Goal: Transaction & Acquisition: Purchase product/service

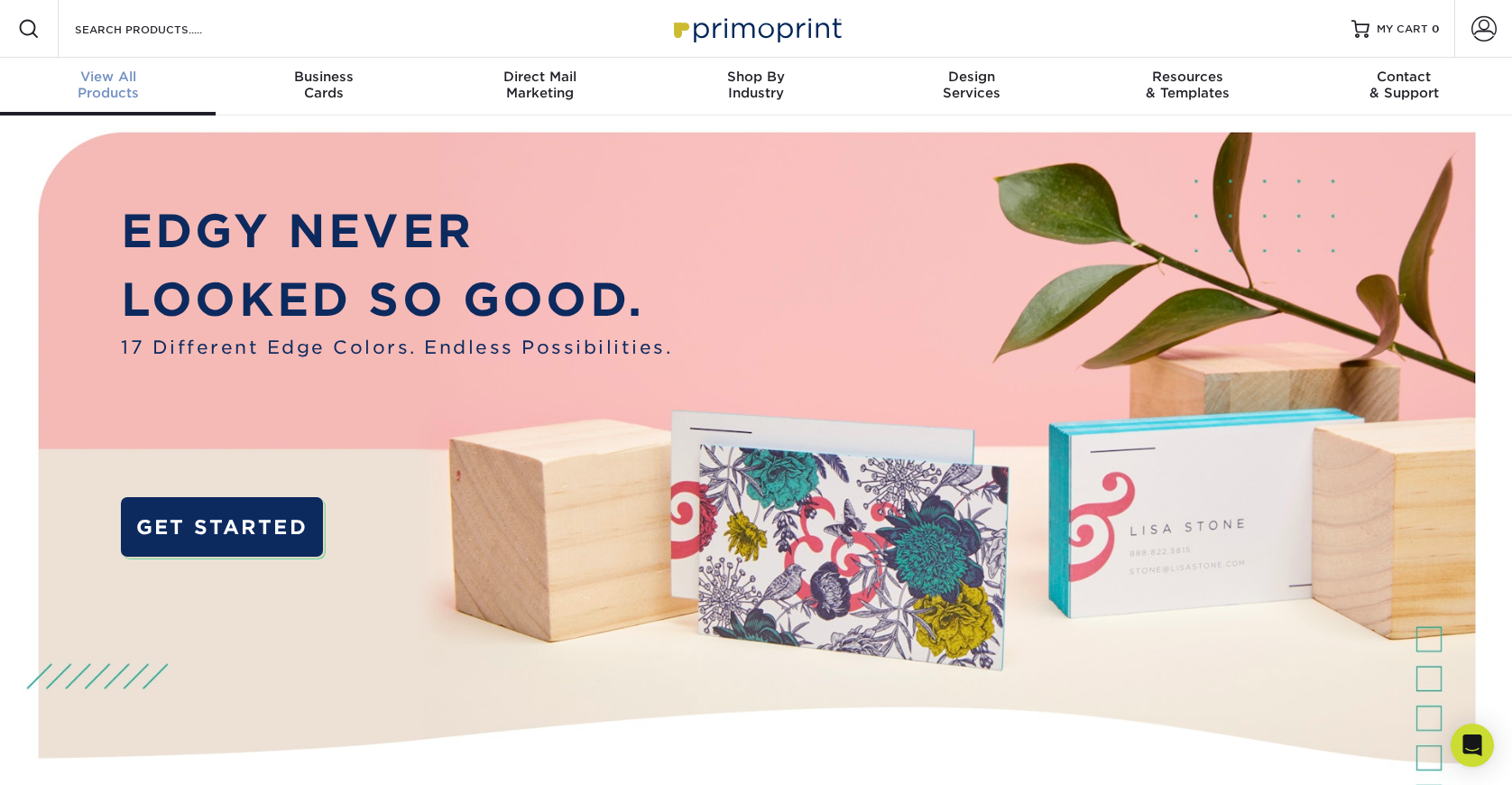
click at [107, 81] on span "View All" at bounding box center [107, 76] width 215 height 17
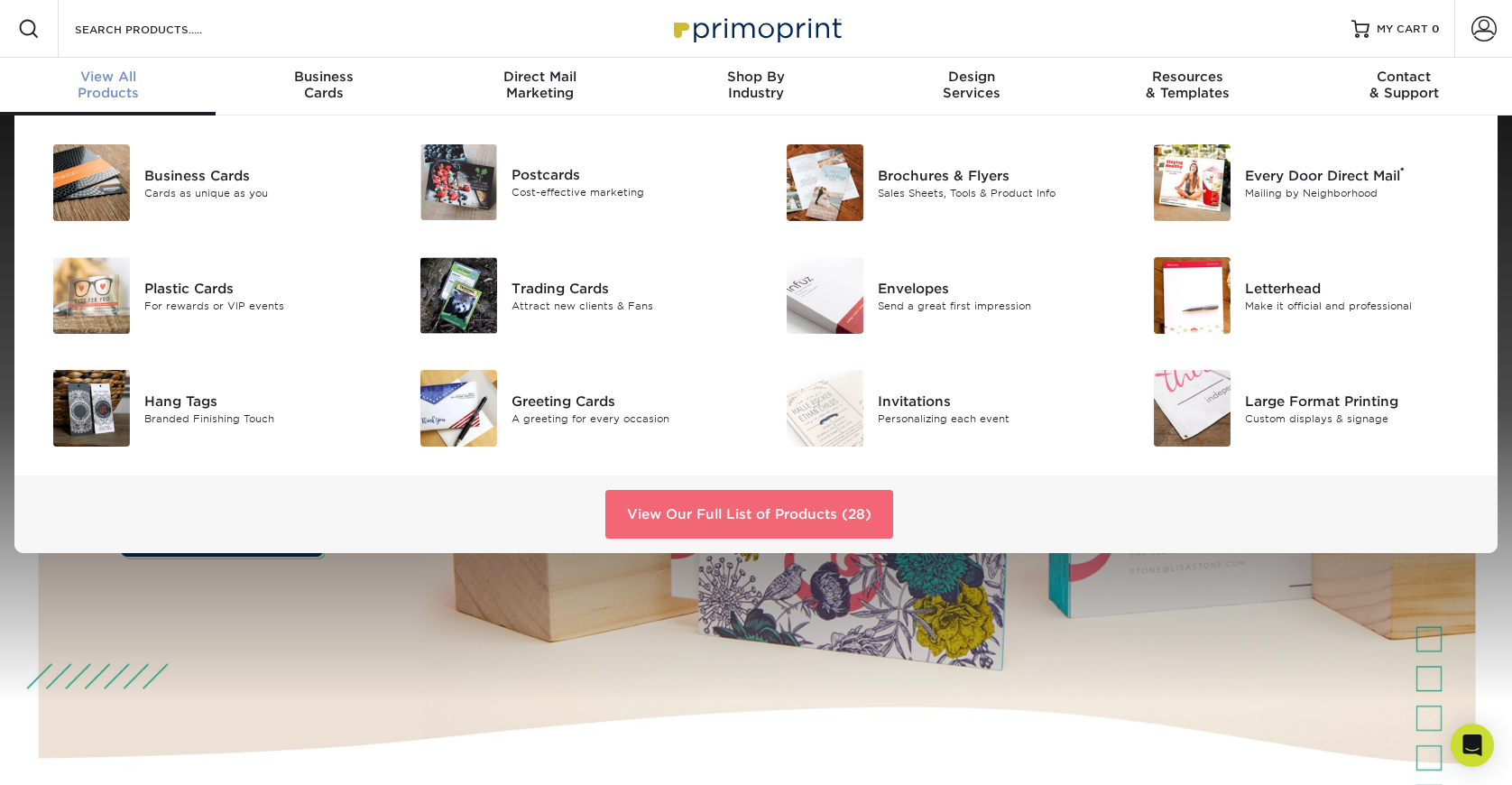
click at [692, 500] on link "View Our Full List of Products (28)" at bounding box center [749, 514] width 287 height 49
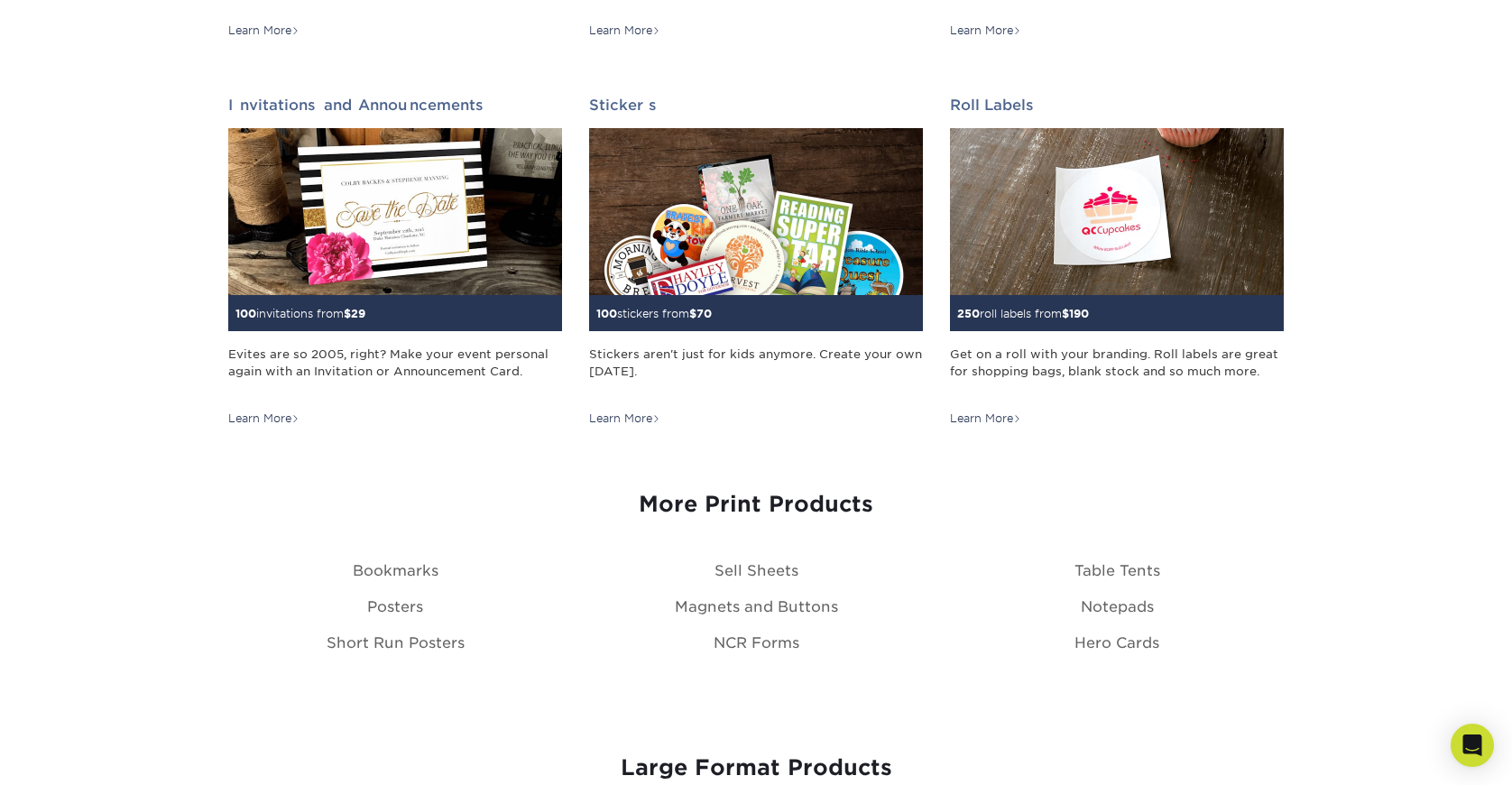
scroll to position [1816, 0]
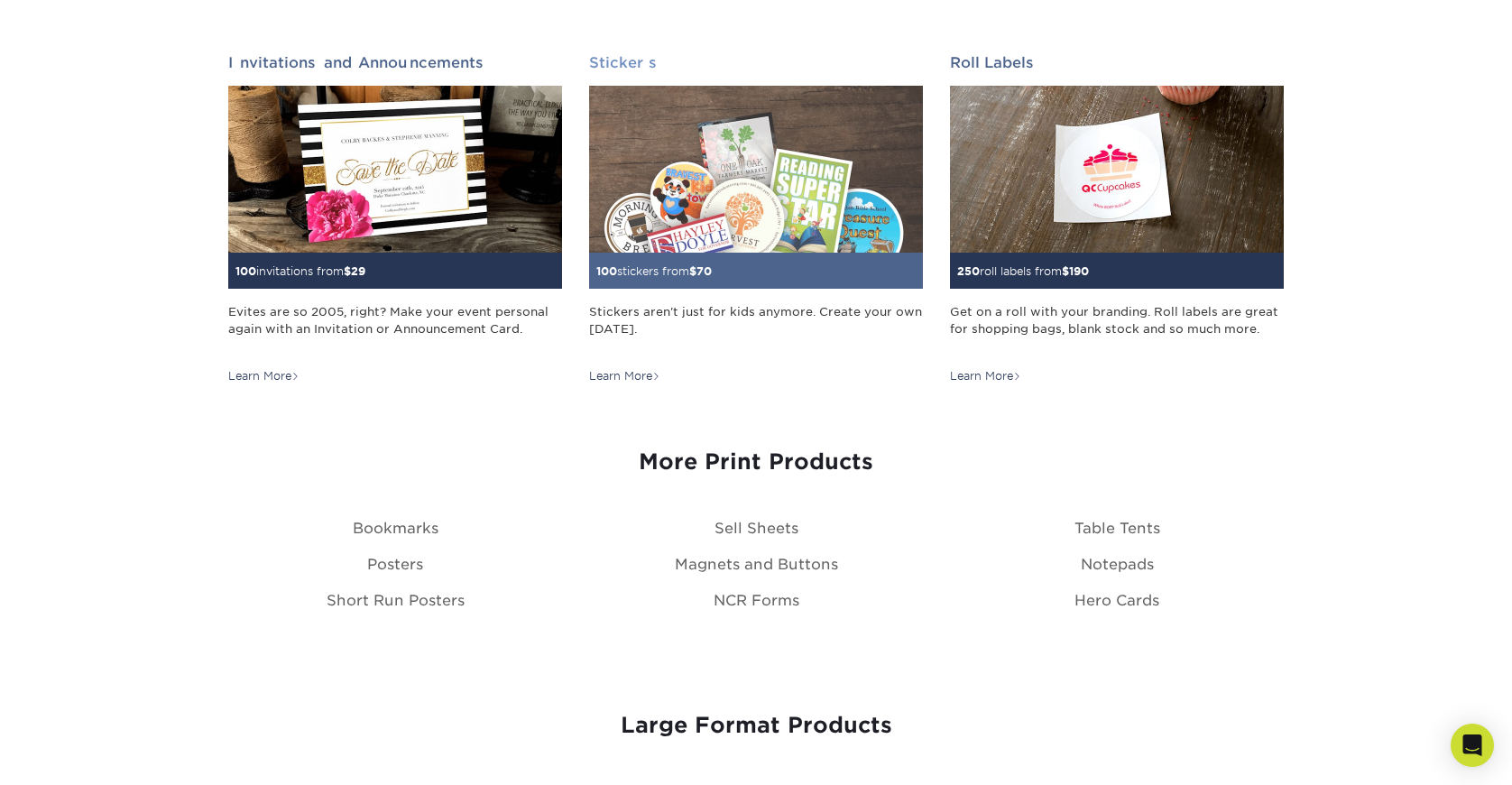
click at [765, 202] on img at bounding box center [756, 168] width 334 height 167
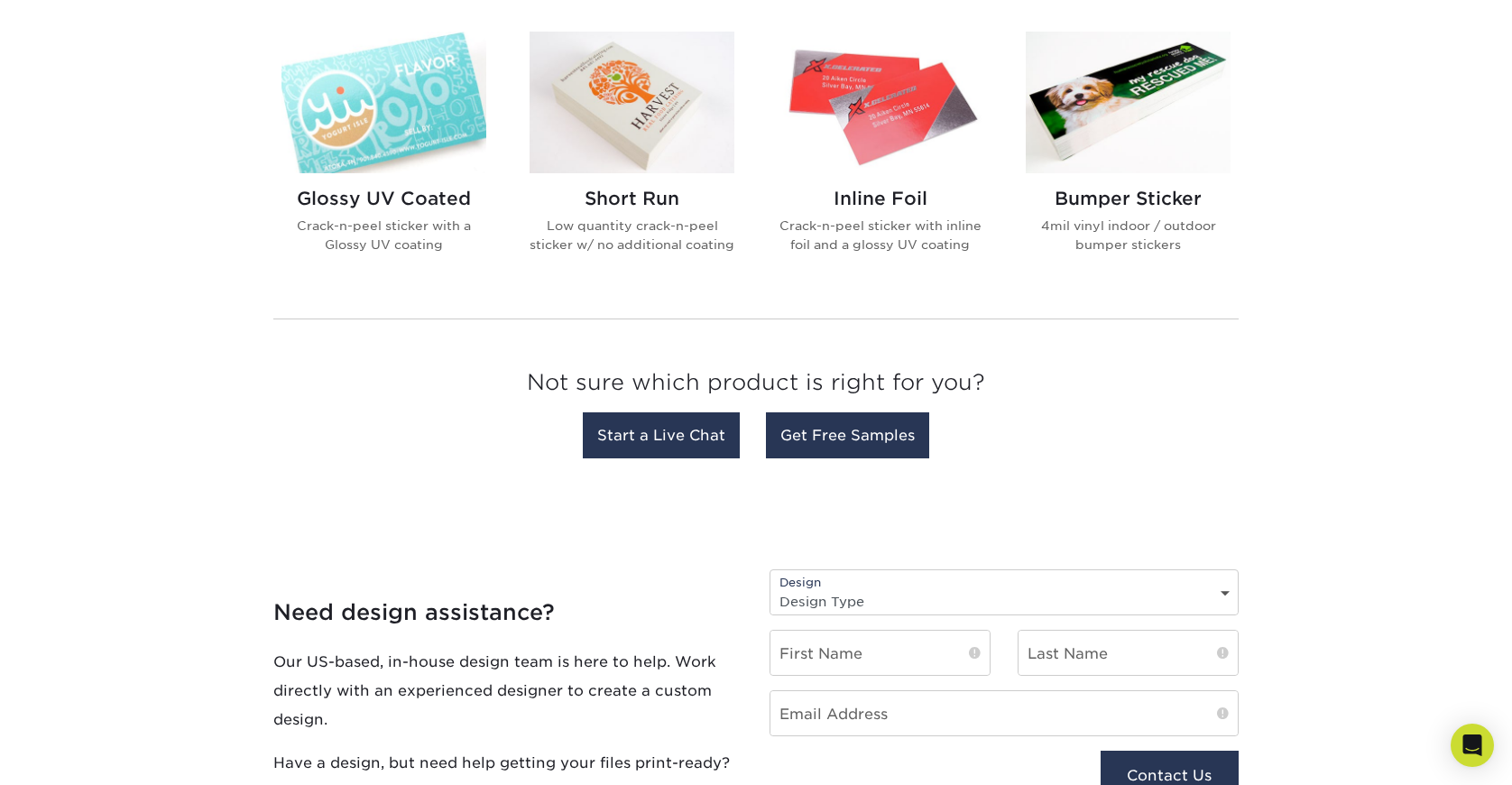
scroll to position [797, 0]
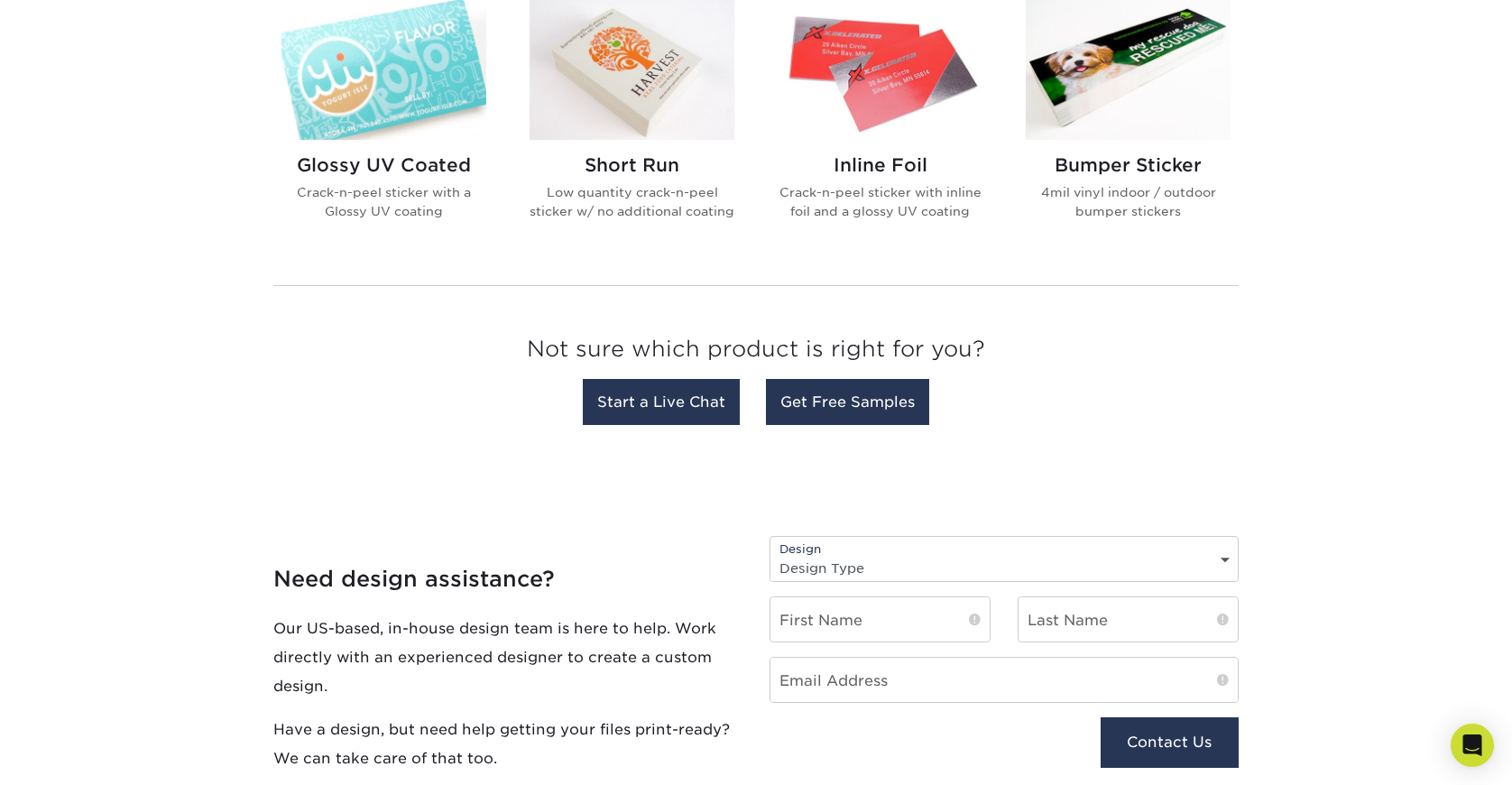
click at [1135, 55] on img at bounding box center [1128, 68] width 205 height 141
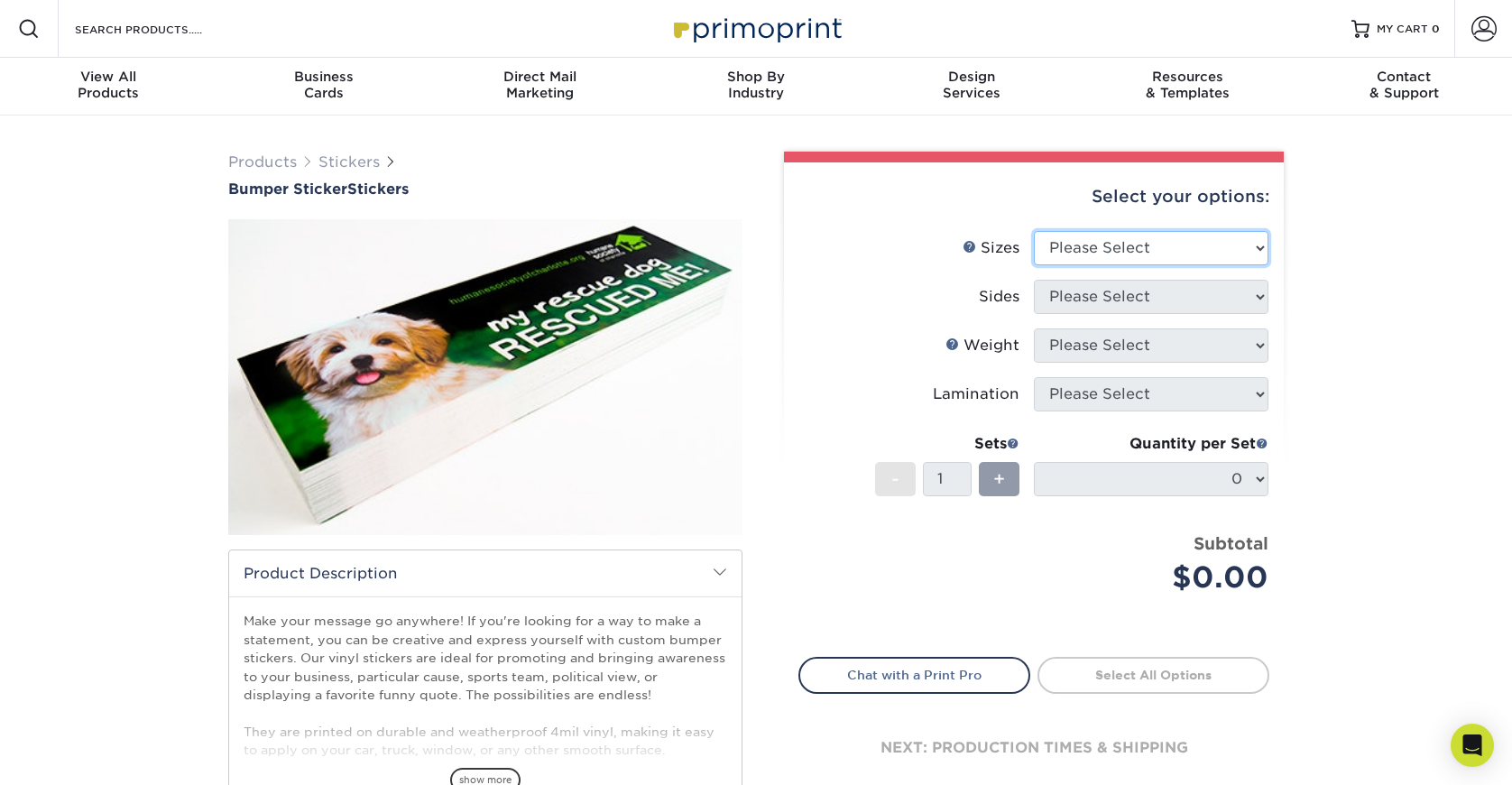
click at [1134, 244] on select "Please Select 3" x 10" 4" x 8" 4" x 12"" at bounding box center [1151, 247] width 235 height 34
select select "4.00x8.00"
click at [1034, 231] on select "Please Select 3" x 10" 4" x 8" 4" x 12"" at bounding box center [1151, 247] width 235 height 34
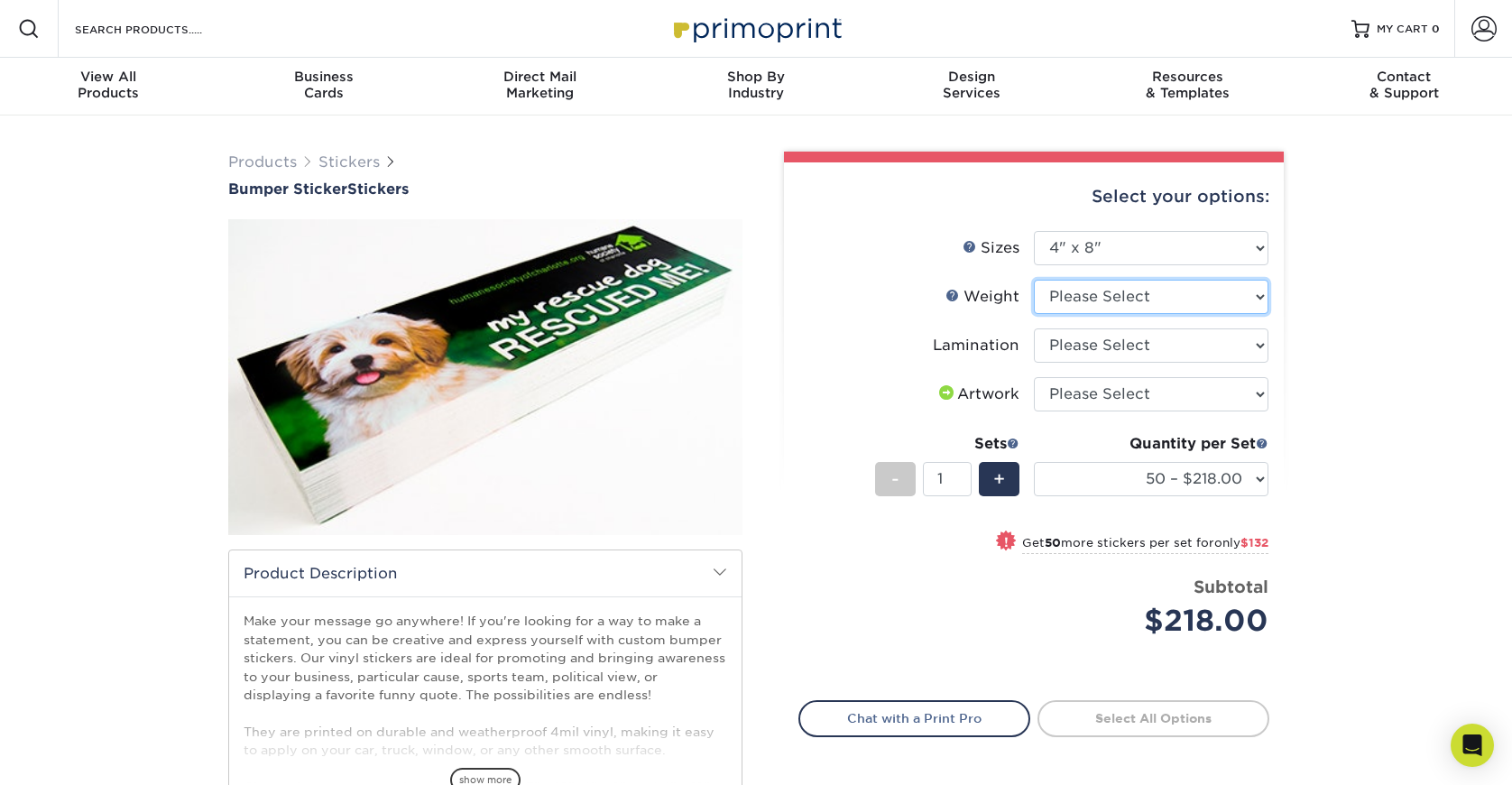
click at [1113, 301] on select "Please Select 4MILPAV" at bounding box center [1151, 296] width 235 height 34
select select "4MILPAV"
click at [1034, 280] on select "Please Select 4MILPAV" at bounding box center [1151, 296] width 235 height 34
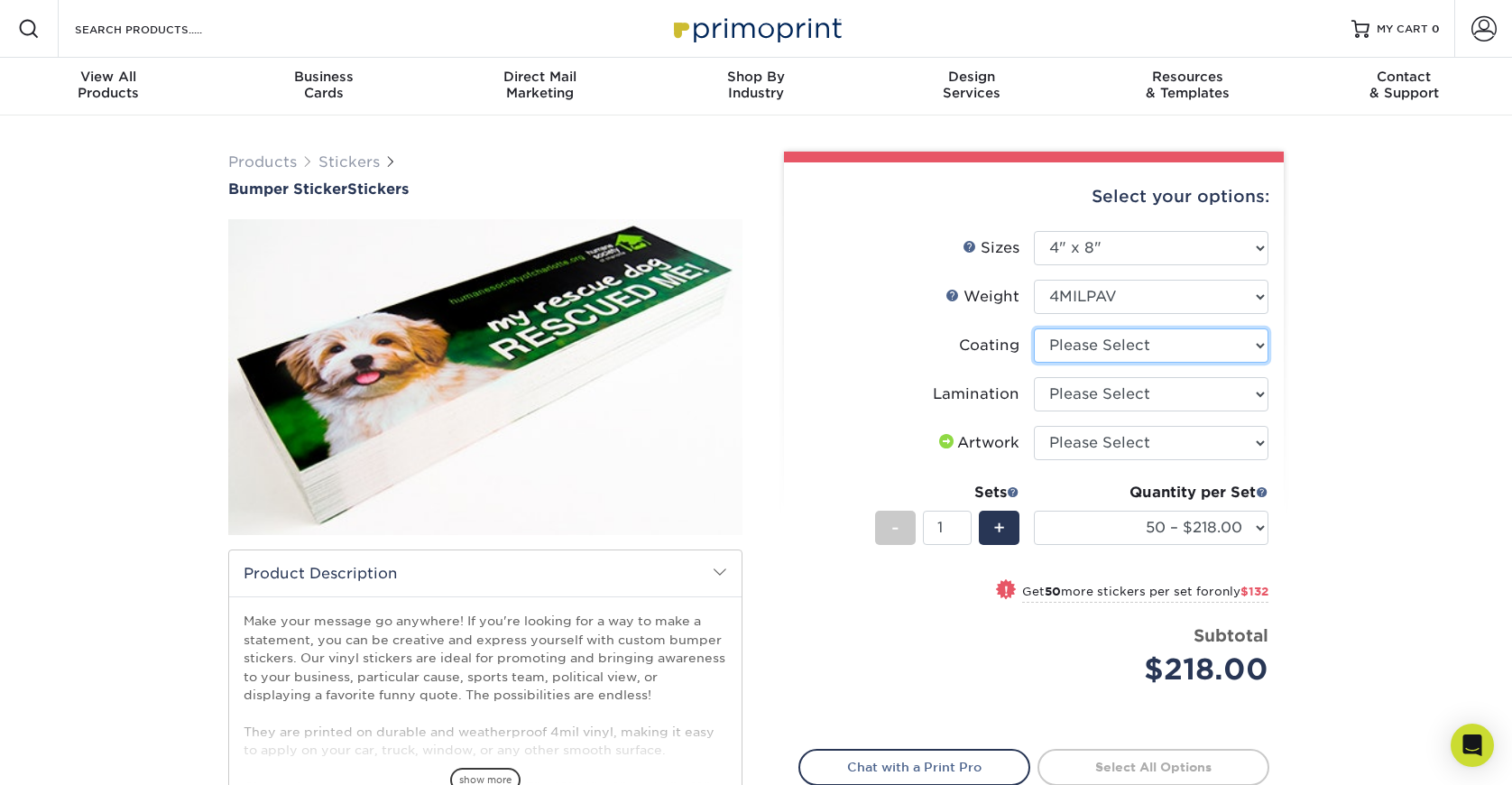
click at [1109, 343] on select at bounding box center [1151, 345] width 235 height 34
click at [1071, 392] on select "Please Select Gloss Lamination" at bounding box center [1151, 393] width 235 height 34
select select "e48b15b8-c421-4062-ae8c-205dfb2ea150"
click at [1034, 377] on select "Please Select Gloss Lamination" at bounding box center [1151, 393] width 235 height 34
click at [1076, 441] on select "Please Select I will upload files I need a design - $50" at bounding box center [1151, 442] width 235 height 34
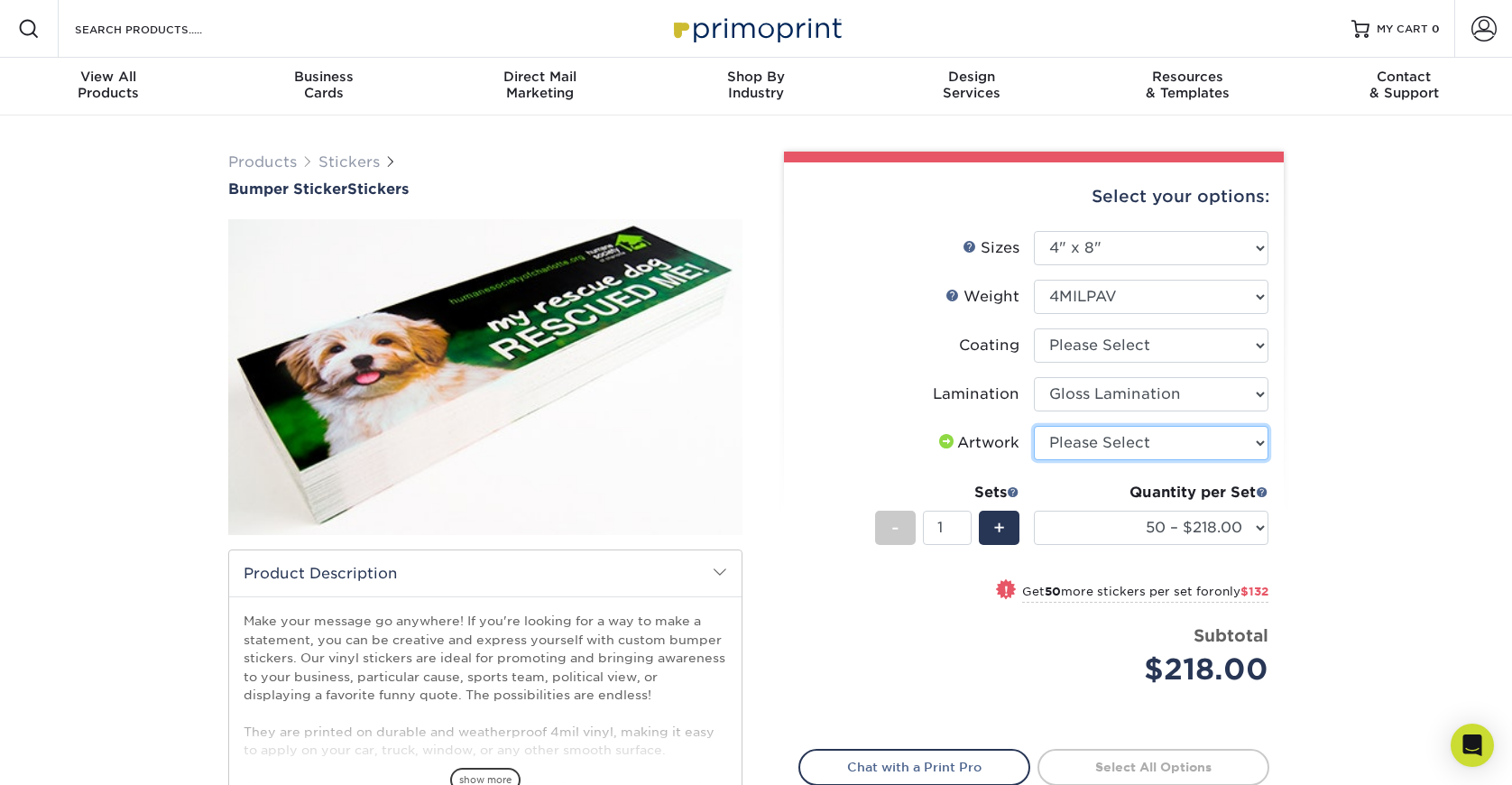
select select "upload"
click at [1034, 426] on select "Please Select I will upload files I need a design - $50" at bounding box center [1151, 442] width 235 height 34
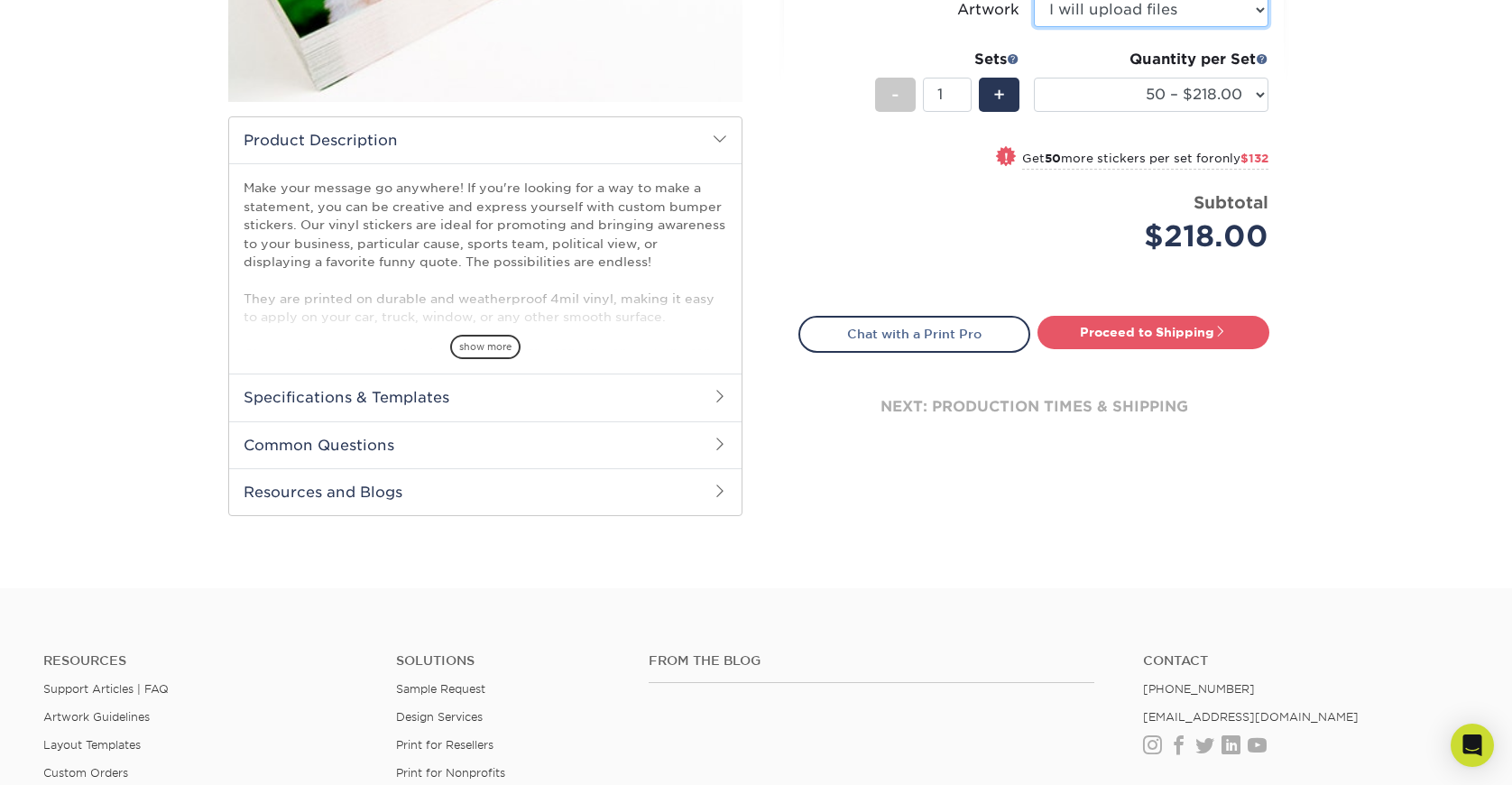
scroll to position [434, 0]
click at [497, 348] on span "show more" at bounding box center [485, 346] width 70 height 24
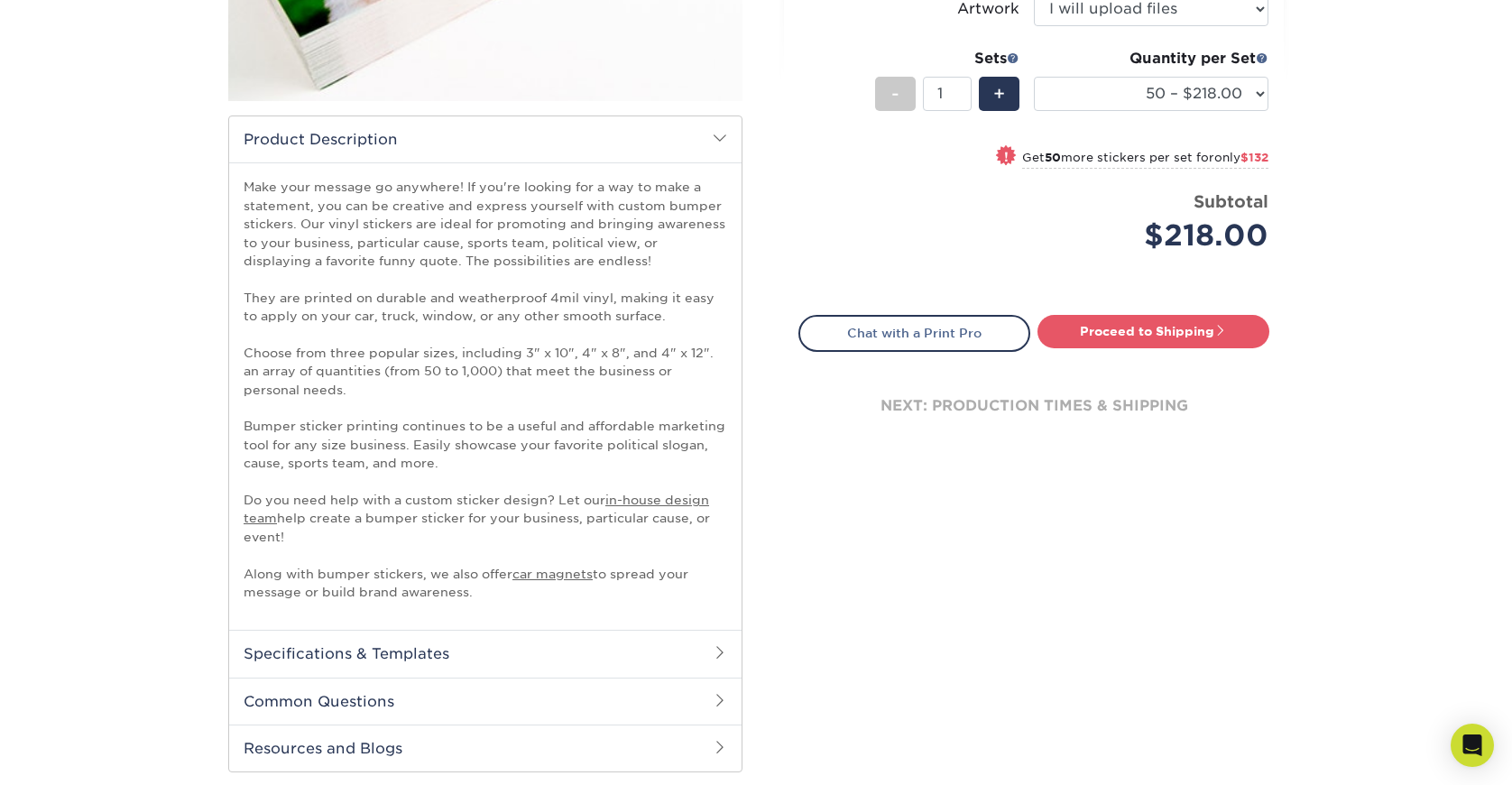
click at [422, 218] on p "Make your message go anywhere! If you're looking for a way to make a statement,…" at bounding box center [485, 389] width 483 height 423
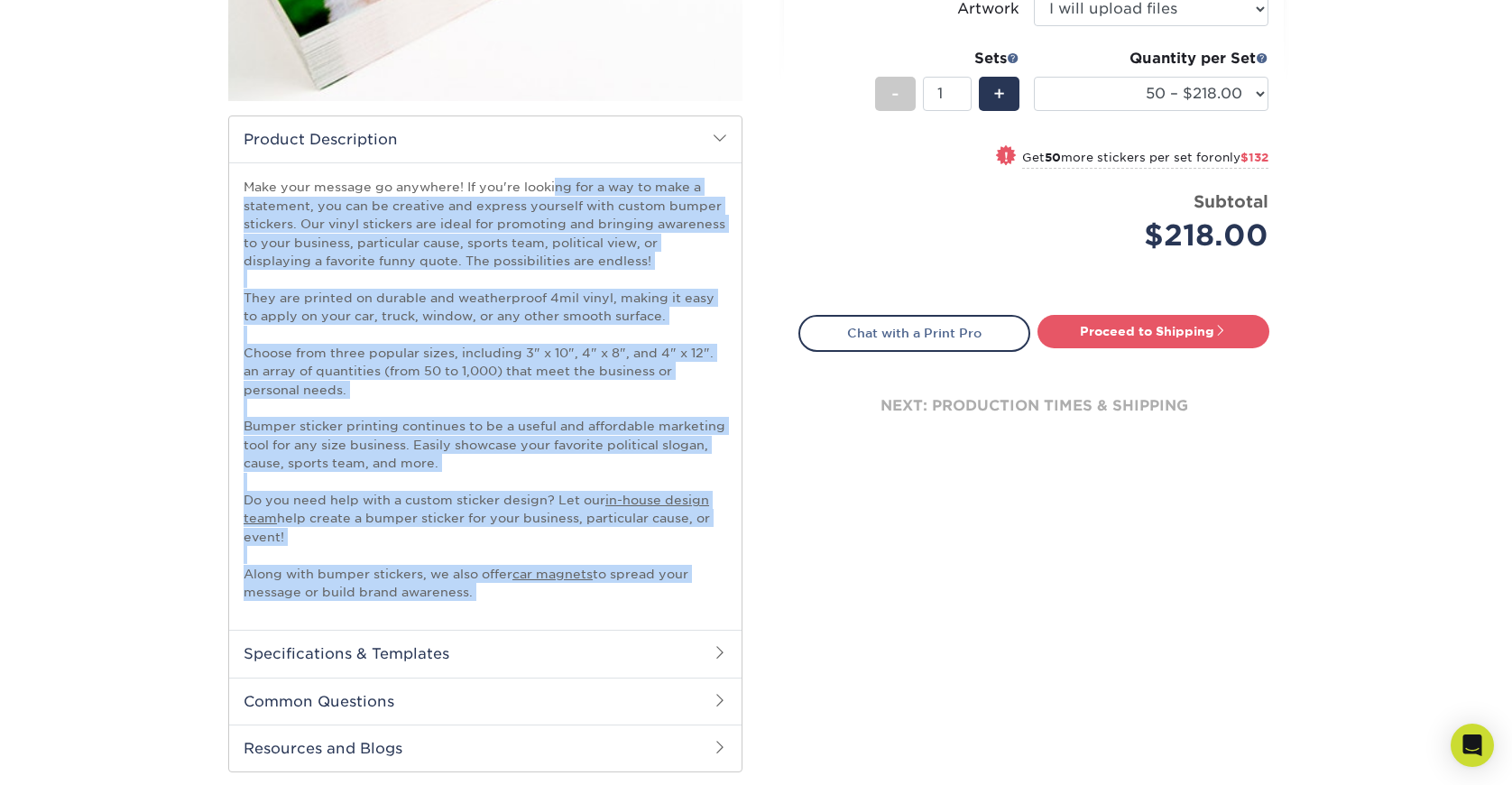
drag, startPoint x: 422, startPoint y: 218, endPoint x: 412, endPoint y: 606, distance: 388.1
click at [412, 606] on div "Make your message go anywhere! If you're looking for a way to make a statement,…" at bounding box center [485, 396] width 512 height 467
copy div "Make your message go anywhere! If you're looking for a way to make a statement,…"
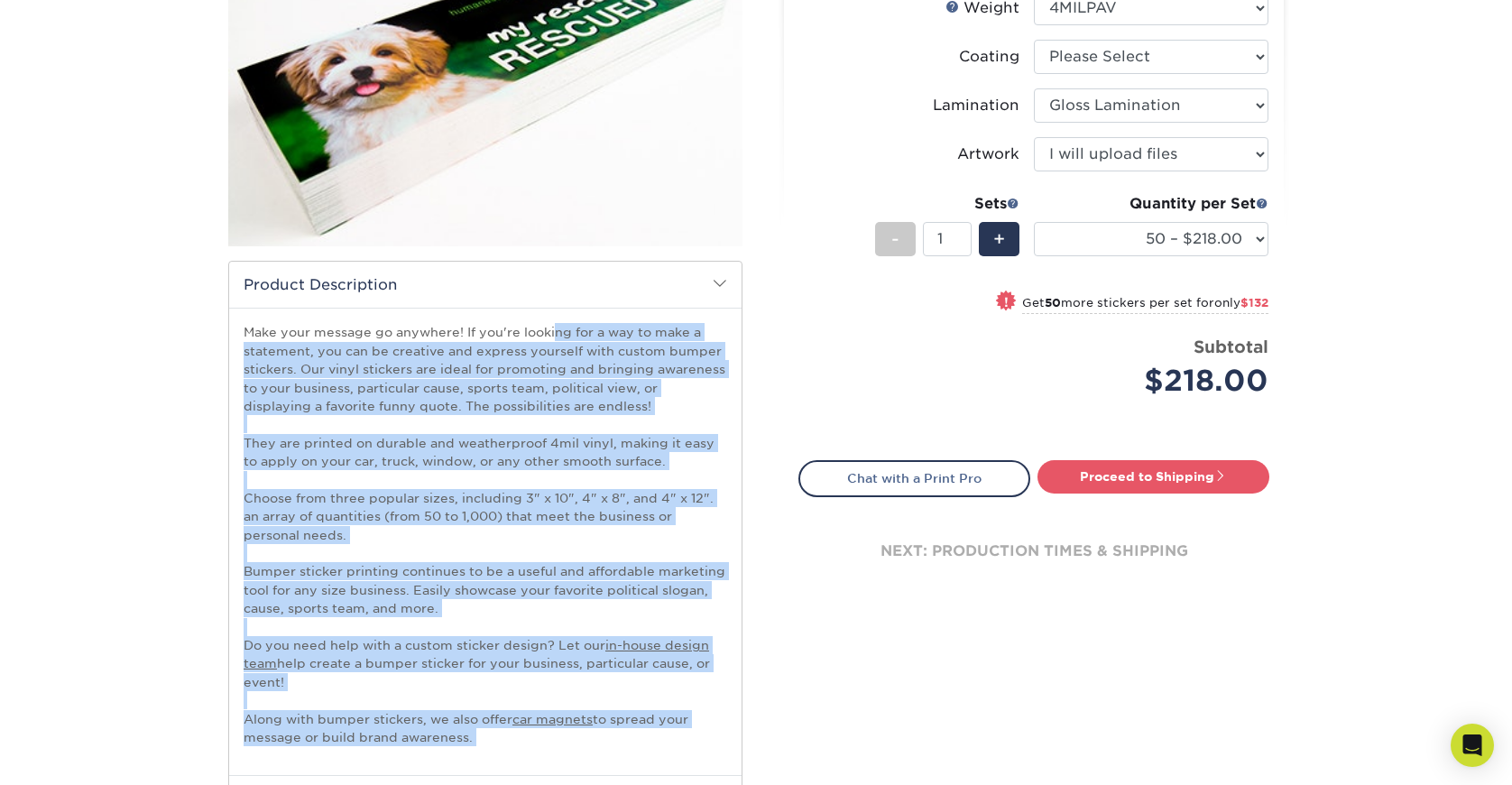
scroll to position [0, 0]
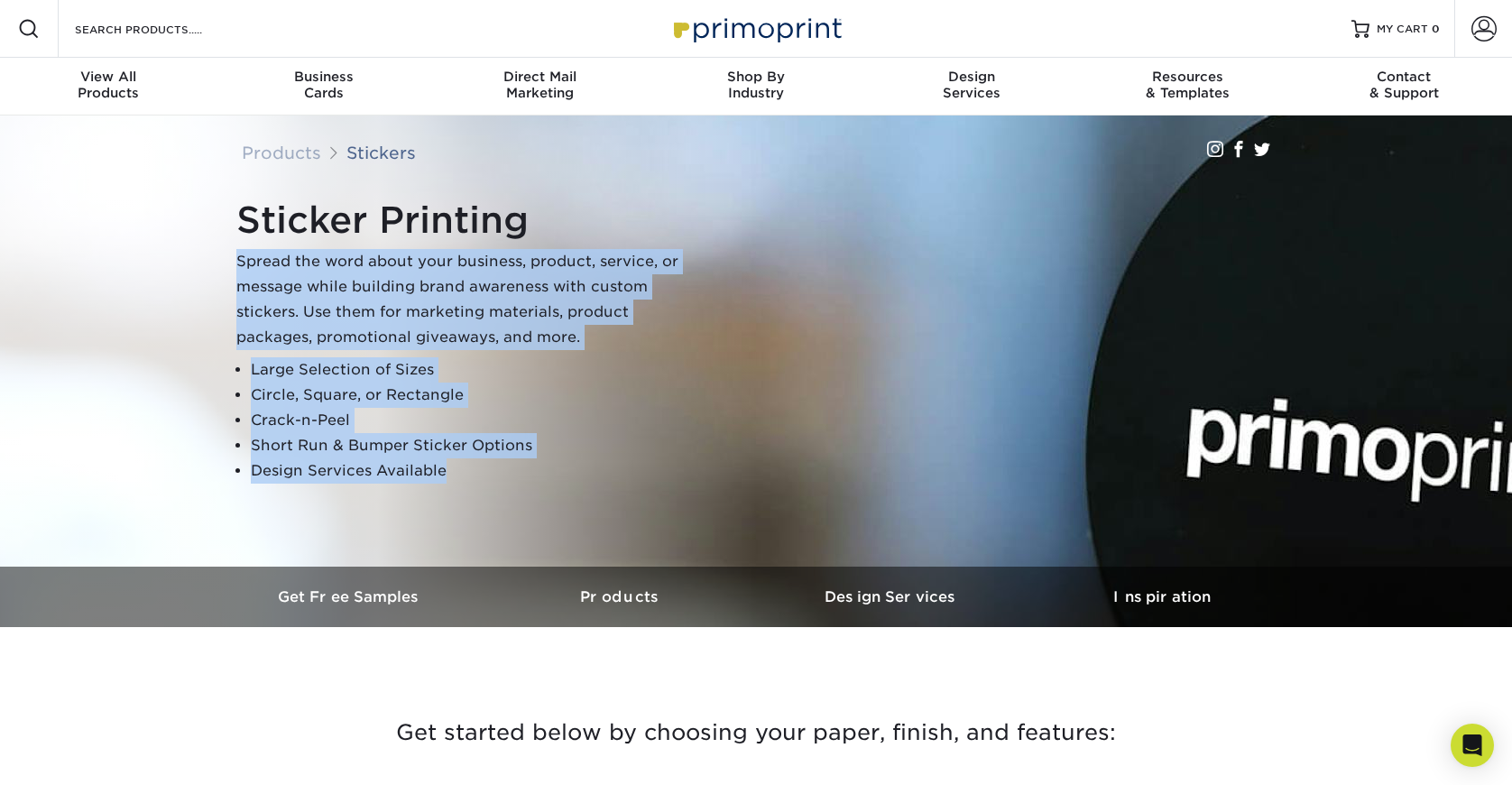
drag, startPoint x: 237, startPoint y: 258, endPoint x: 519, endPoint y: 480, distance: 358.9
click at [519, 480] on div "Sticker Printing Spread the word about your business, product, service, or mess…" at bounding box center [462, 341] width 451 height 285
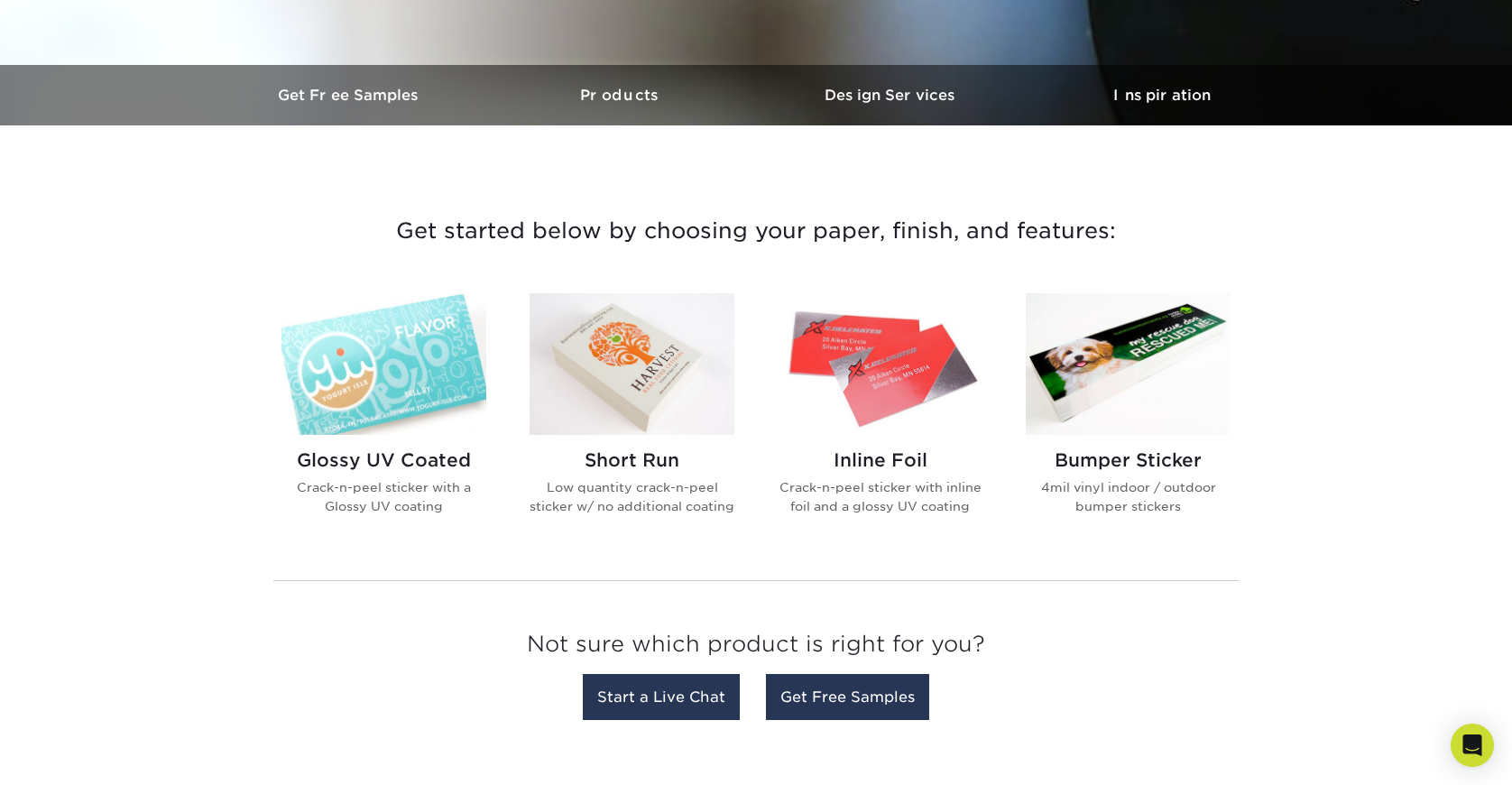
scroll to position [501, 0]
click at [304, 378] on img at bounding box center [384, 364] width 205 height 141
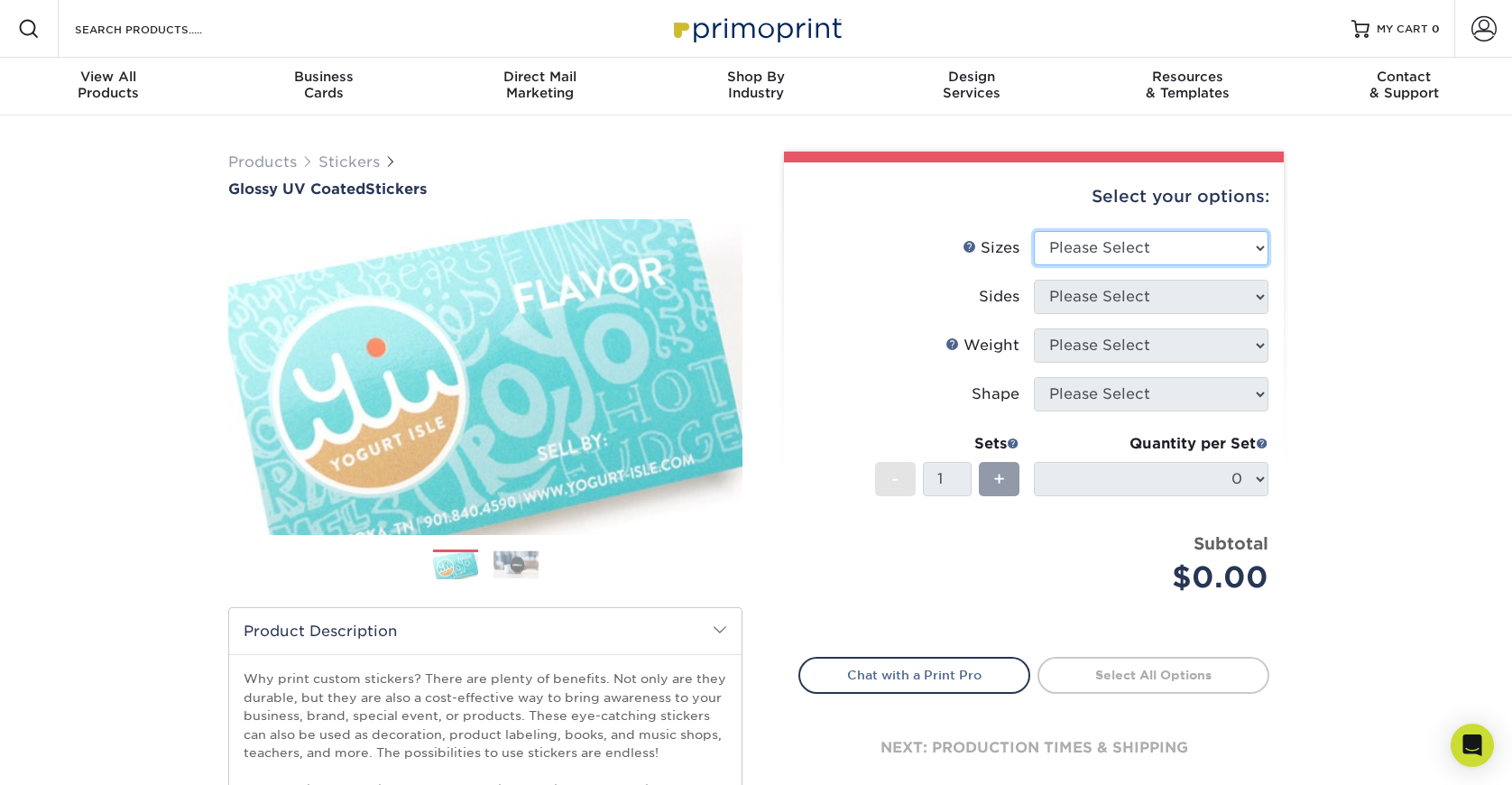
click at [1098, 256] on select "Please Select 1.5" x 2.5" 2" x 2" 2" x 3" 2" x 3.5" 2" x 4" 2" x 8" 2.12" x 5.5…" at bounding box center [1151, 247] width 235 height 34
select select "3.00x4.00"
click at [1034, 231] on select "Please Select 1.5" x 2.5" 2" x 2" 2" x 3" 2" x 3.5" 2" x 4" 2" x 8" 2.12" x 5.5…" at bounding box center [1151, 247] width 235 height 34
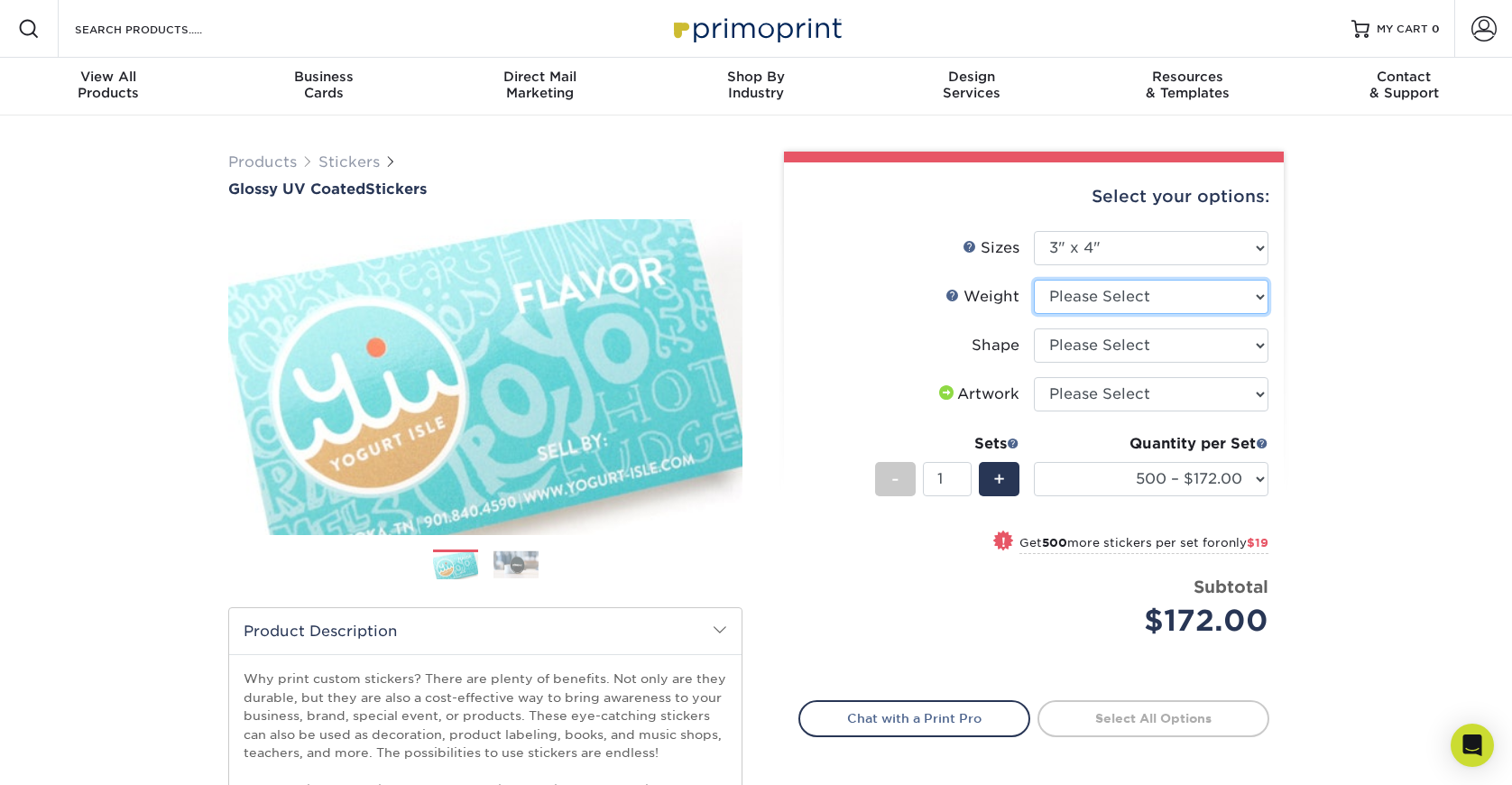
click at [1139, 306] on select "Please Select Crack and Peel" at bounding box center [1151, 296] width 235 height 34
select select "Crack and Peel"
click at [1034, 280] on select "Please Select Crack and Peel" at bounding box center [1151, 296] width 235 height 34
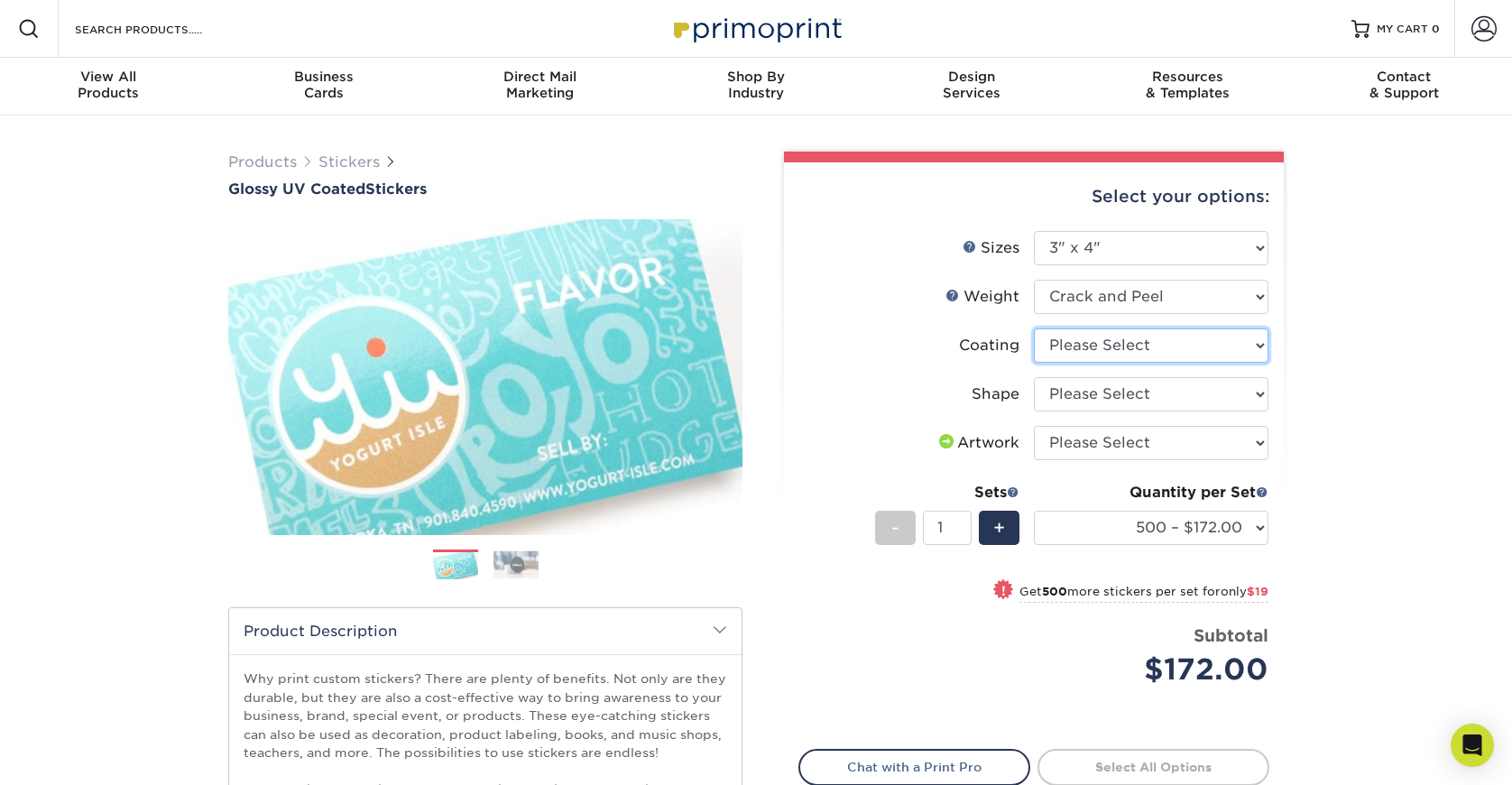
click at [1133, 353] on select at bounding box center [1151, 345] width 235 height 34
select select "1e8116af-acfc-44b1-83dc-8181aa338834"
click at [1034, 328] on select at bounding box center [1151, 345] width 235 height 34
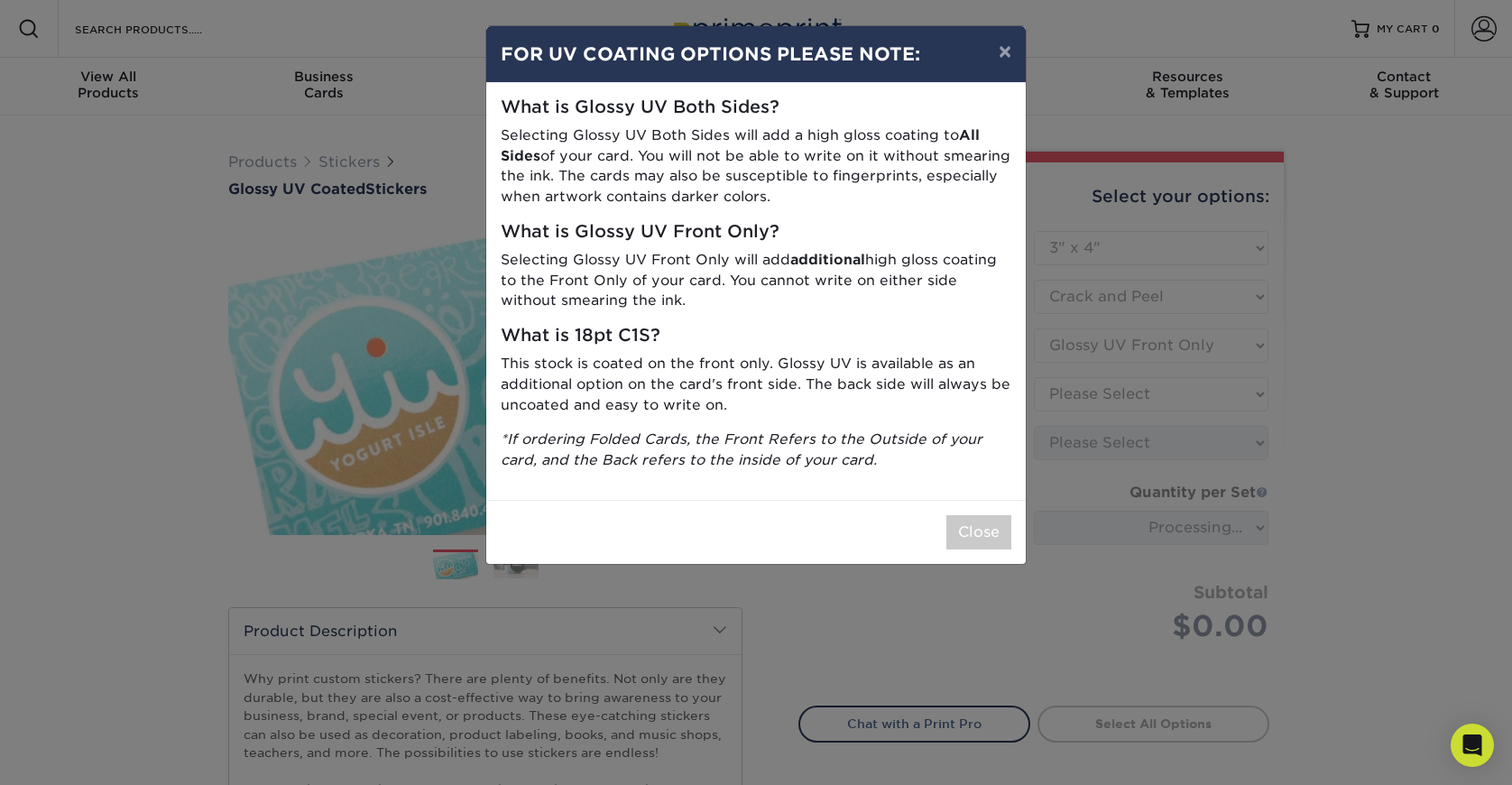
click at [1127, 392] on div "× FOR UV COATING OPTIONS PLEASE NOTE: What is Glossy UV Both Sides? Selecting G…" at bounding box center [756, 392] width 1512 height 785
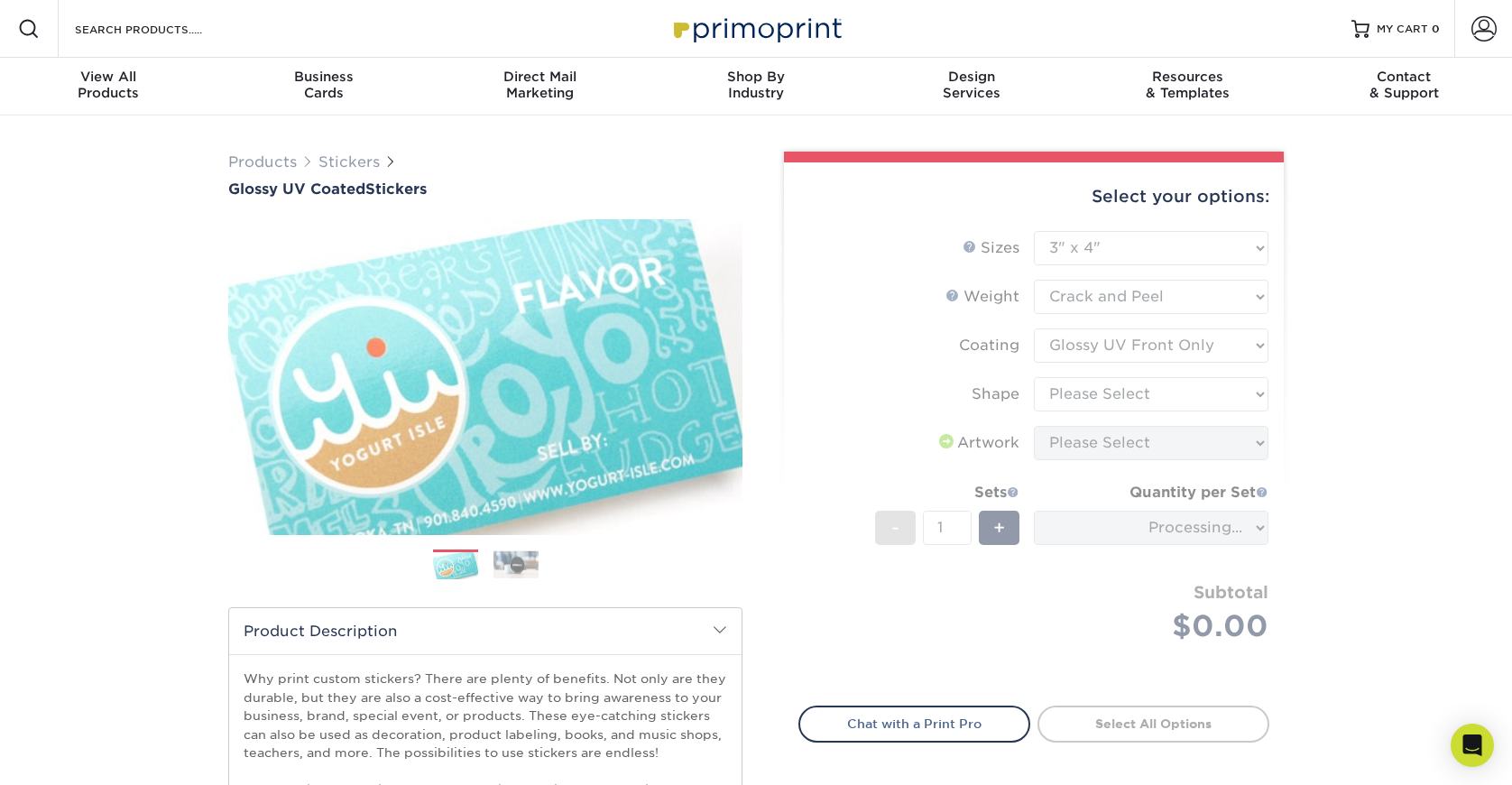
click at [1113, 385] on form "Sizes Help Sizes Please Select 1.5" x 2.5" 2" x 2" 2" x 3" 2" x 3.5" 2" x 4" 2"…" at bounding box center [1035, 458] width 472 height 454
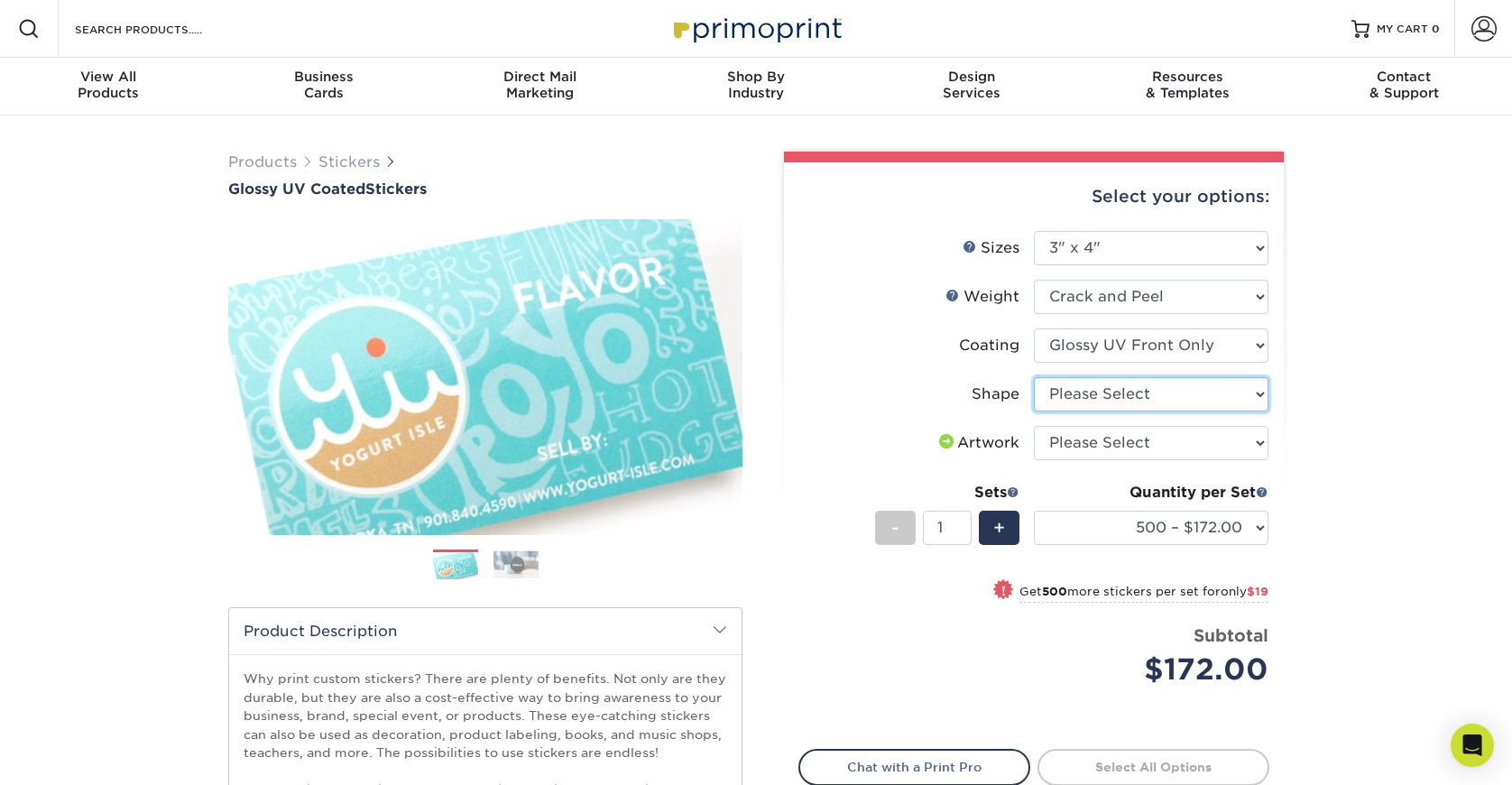
click at [1113, 386] on select "Please Select Standard" at bounding box center [1151, 393] width 235 height 34
select select "standard"
click at [1034, 377] on select "Please Select Standard" at bounding box center [1151, 393] width 235 height 34
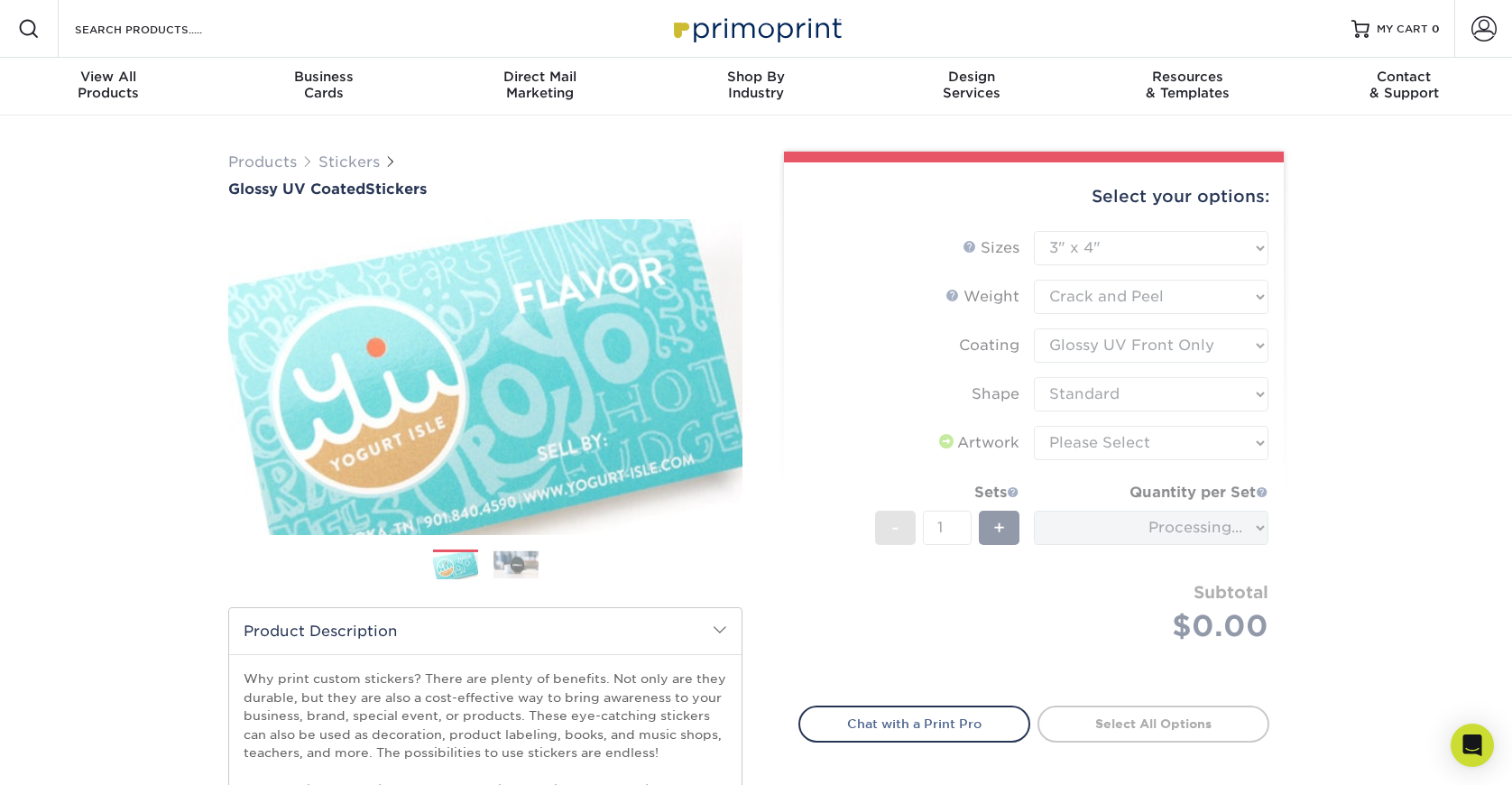
click at [1112, 441] on form "Sizes Help Sizes Please Select 1.5" x 2.5" 2" x 2" 2" x 3" 2" x 3.5" 2" x 4" 2"…" at bounding box center [1035, 458] width 472 height 454
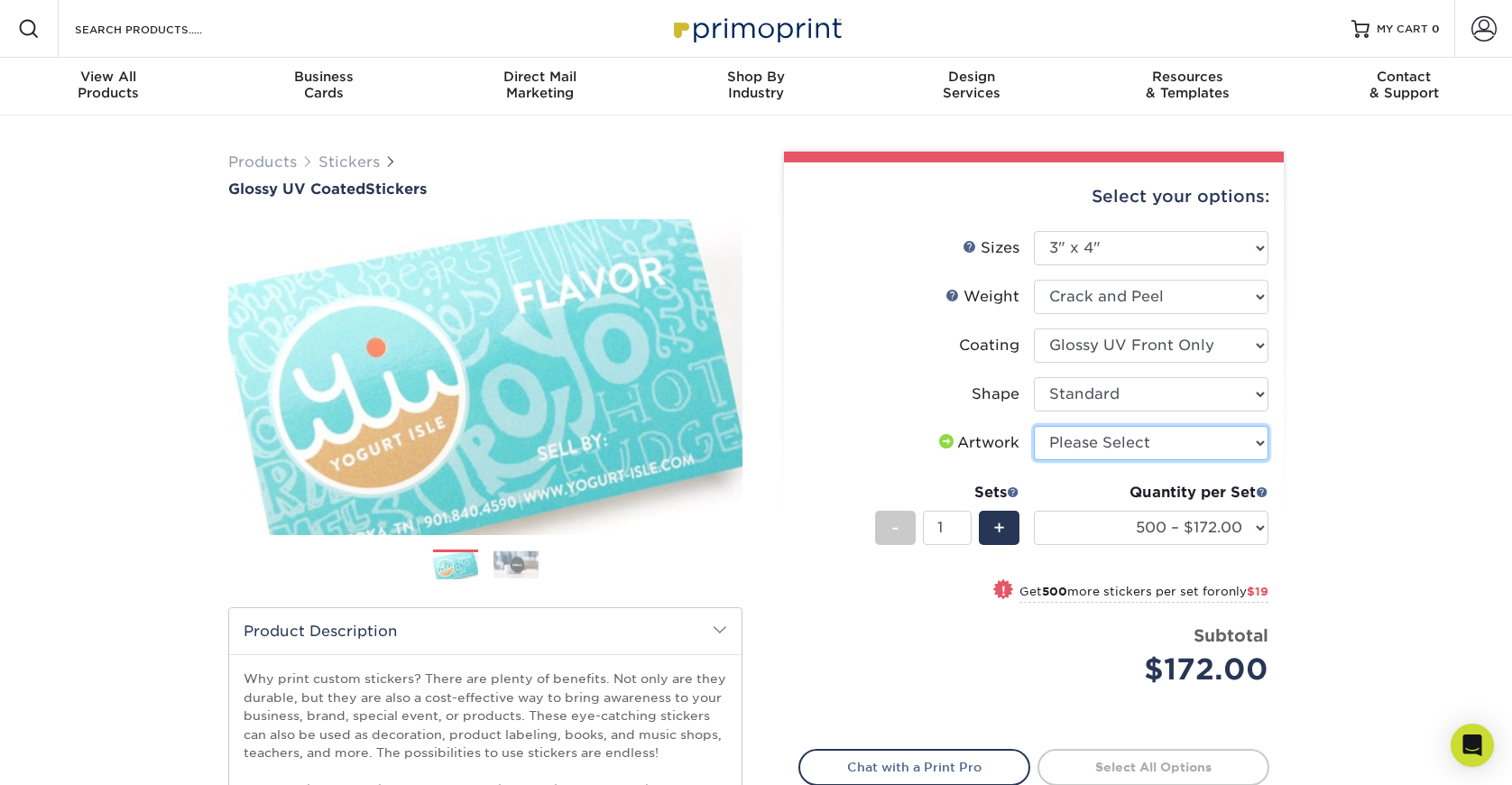
click at [1091, 446] on select "Please Select I will upload files I need a design - $50" at bounding box center [1151, 442] width 235 height 34
select select "upload"
click at [1034, 426] on select "Please Select I will upload files I need a design - $50" at bounding box center [1151, 442] width 235 height 34
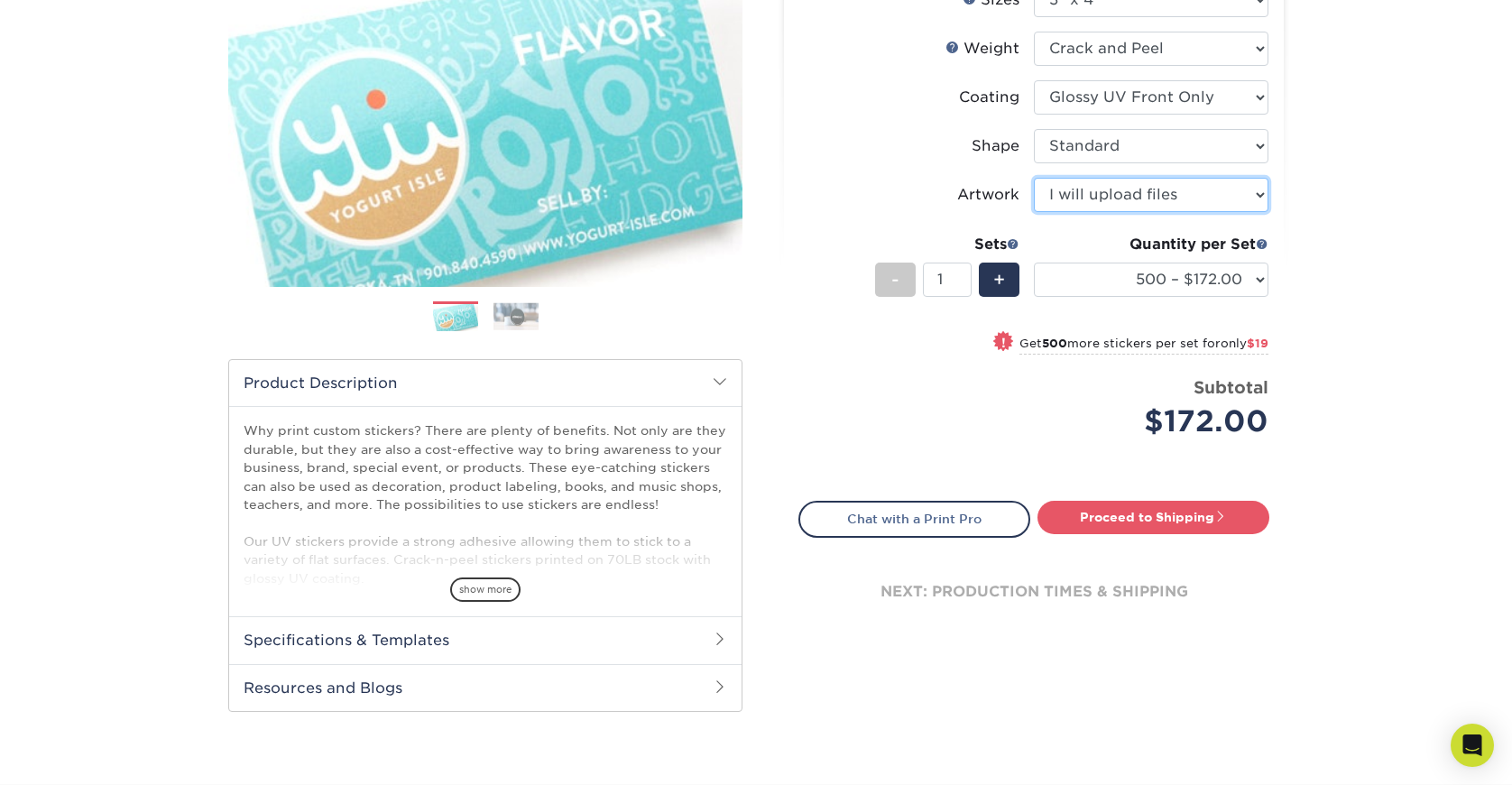
scroll to position [311, 0]
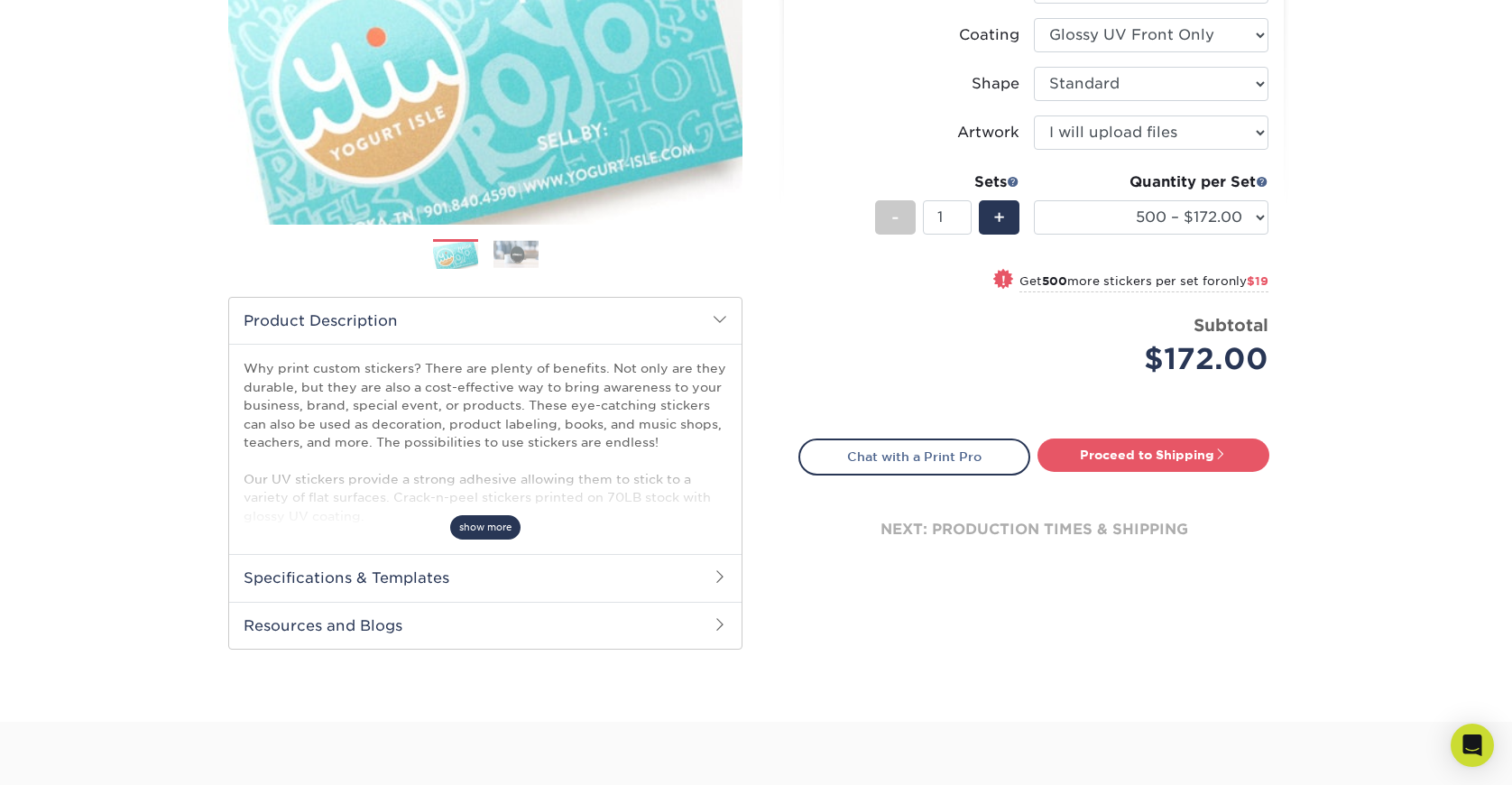
click at [479, 527] on span "show more" at bounding box center [485, 527] width 70 height 24
